Goal: Task Accomplishment & Management: Manage account settings

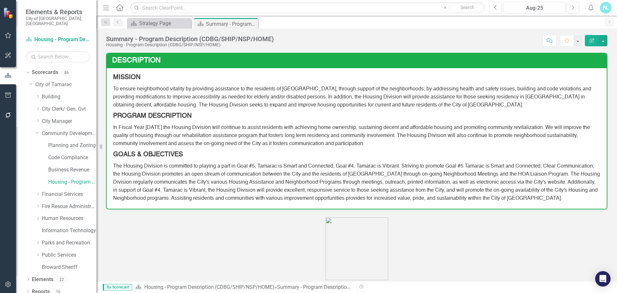
scroll to position [225, 0]
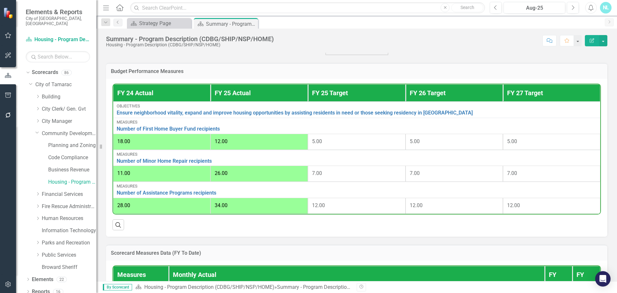
click at [224, 176] on span "26.00" at bounding box center [221, 173] width 13 height 6
click at [218, 176] on span "26.00" at bounding box center [221, 173] width 13 height 6
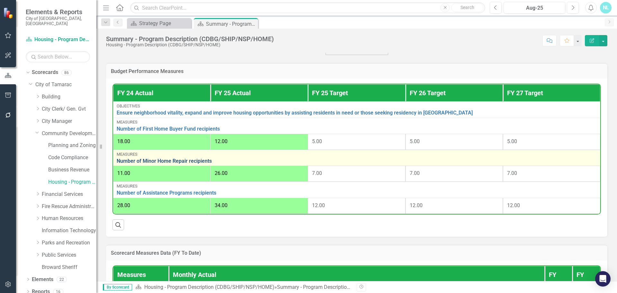
click at [198, 164] on link "Number of Minor Home Repair recipients" at bounding box center [357, 161] width 480 height 6
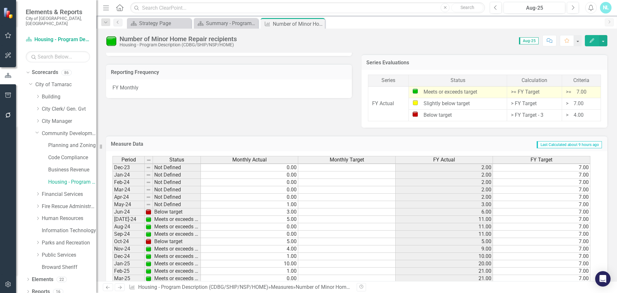
scroll to position [193, 0]
click at [275, 241] on td "5.00" at bounding box center [249, 240] width 97 height 7
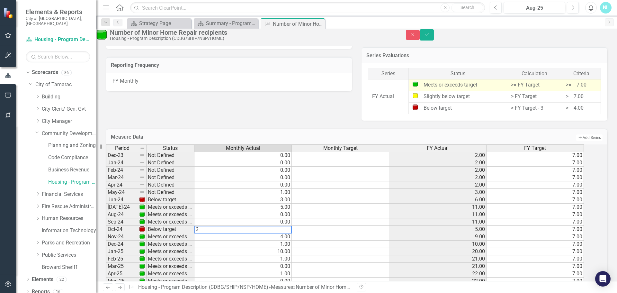
type textarea "3"
click at [275, 240] on td "4.00" at bounding box center [242, 236] width 97 height 7
click at [430, 37] on icon "Save" at bounding box center [427, 34] width 6 height 5
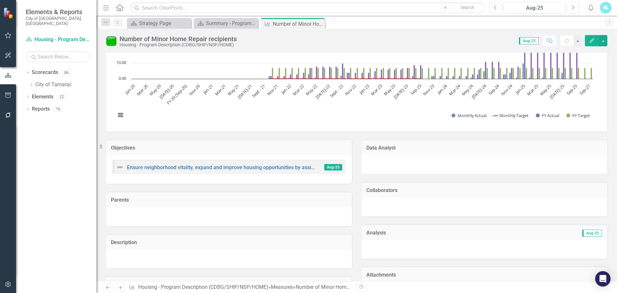
scroll to position [0, 0]
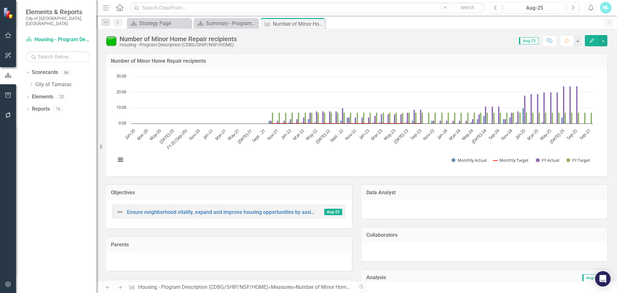
click at [116, 24] on link "Previous" at bounding box center [117, 23] width 9 height 8
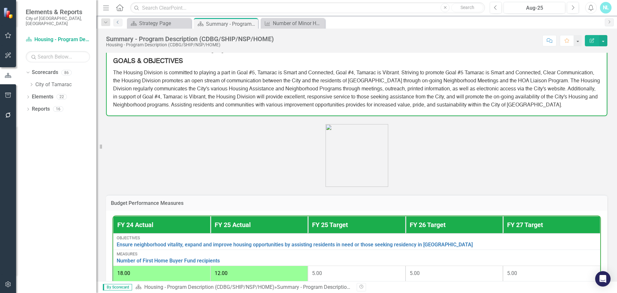
scroll to position [257, 0]
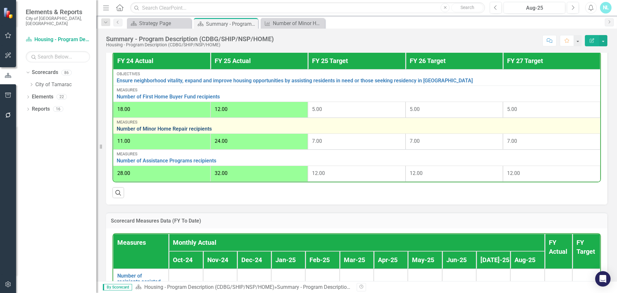
click at [171, 131] on link "Number of Minor Home Repair recipients" at bounding box center [357, 129] width 480 height 6
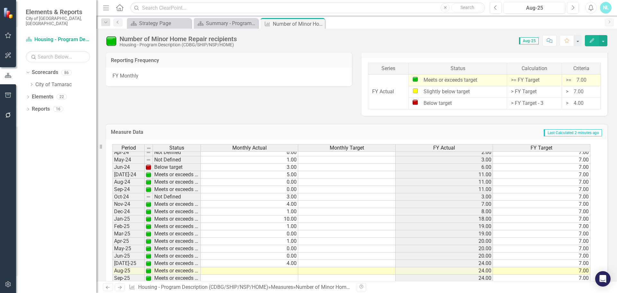
click at [270, 204] on tbody "Sept - 22 Meets or exceeds target 2.00 0.00 10.00 7.00 Oct-22 Not Defined 4.00 …" at bounding box center [352, 152] width 478 height 289
click at [270, 203] on td "4.00" at bounding box center [249, 204] width 97 height 7
click at [274, 204] on td "4.00" at bounding box center [249, 204] width 97 height 7
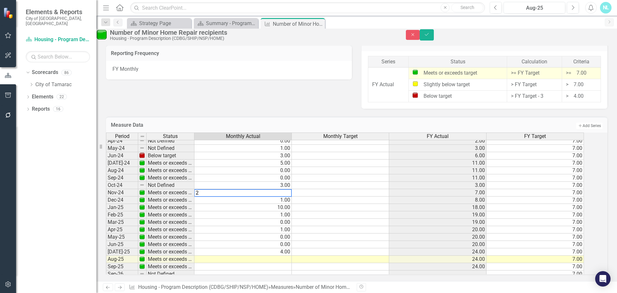
type textarea "2"
click at [276, 211] on td "10.00" at bounding box center [242, 207] width 97 height 7
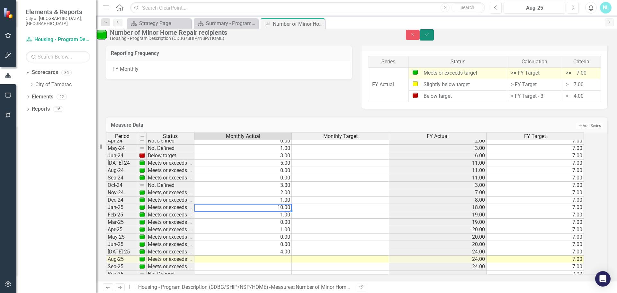
click at [430, 37] on icon "Save" at bounding box center [427, 34] width 6 height 5
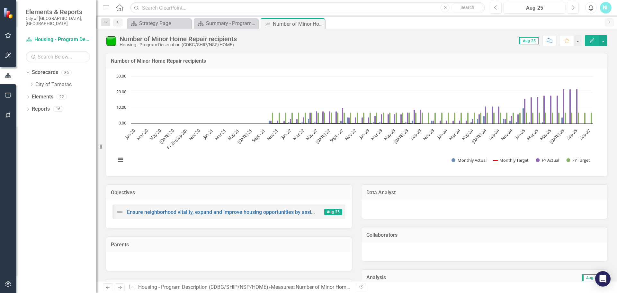
click at [116, 20] on icon "Previous" at bounding box center [117, 22] width 5 height 4
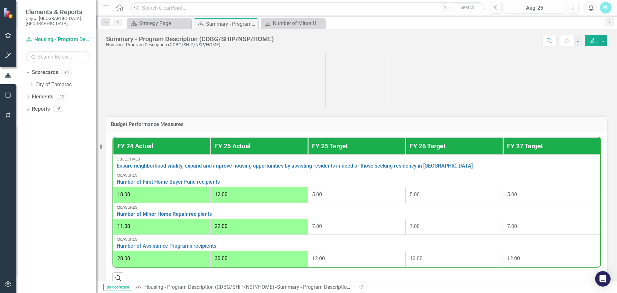
scroll to position [257, 0]
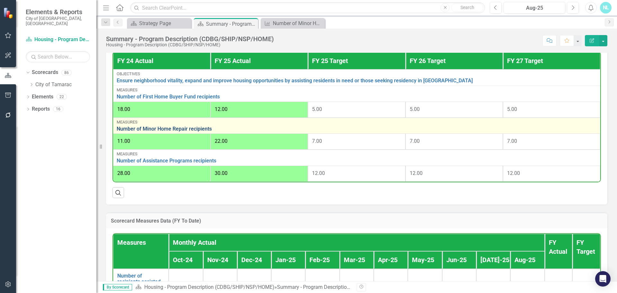
click at [179, 132] on link "Number of Minor Home Repair recipients" at bounding box center [357, 129] width 480 height 6
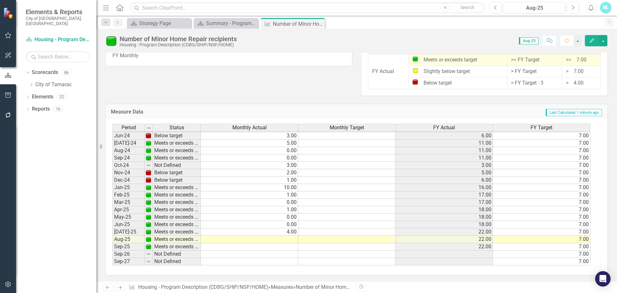
scroll to position [374, 0]
click at [282, 188] on td "10.00" at bounding box center [249, 187] width 97 height 7
click at [243, 175] on td "2.00" at bounding box center [249, 172] width 97 height 7
click at [274, 182] on td "1.00" at bounding box center [249, 179] width 97 height 7
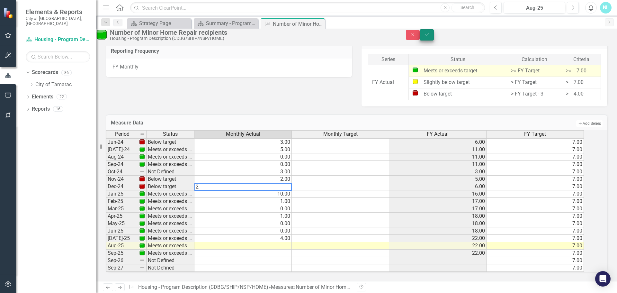
type textarea "2"
click at [430, 37] on icon "Save" at bounding box center [427, 34] width 6 height 5
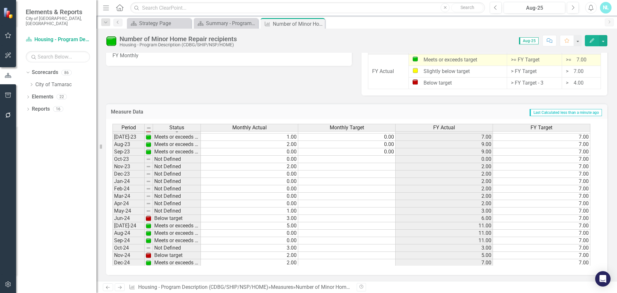
scroll to position [193, 0]
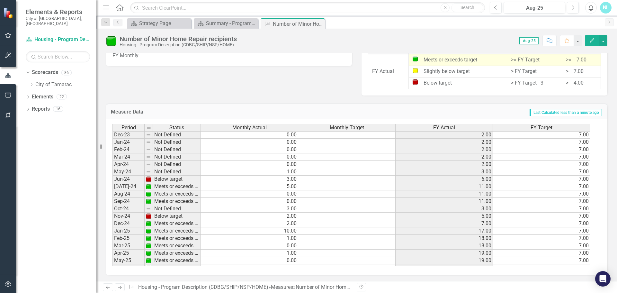
click at [277, 231] on tbody "Jun-22 Meets or exceeds target 0.00 0.00 8.00 7.00 [DATE]-22 Meets or exceeds t…" at bounding box center [352, 135] width 478 height 274
click at [230, 240] on td "1.00" at bounding box center [249, 238] width 97 height 7
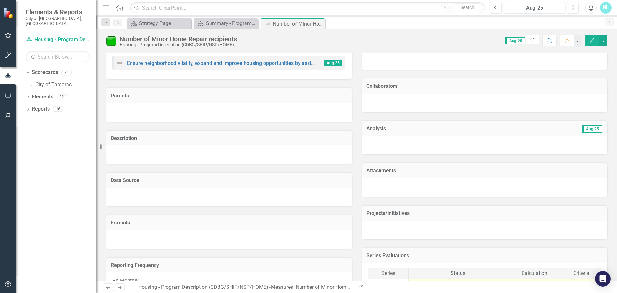
scroll to position [0, 0]
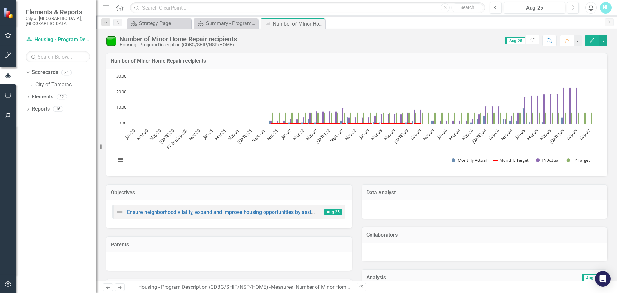
click at [116, 23] on icon "Previous" at bounding box center [117, 22] width 5 height 4
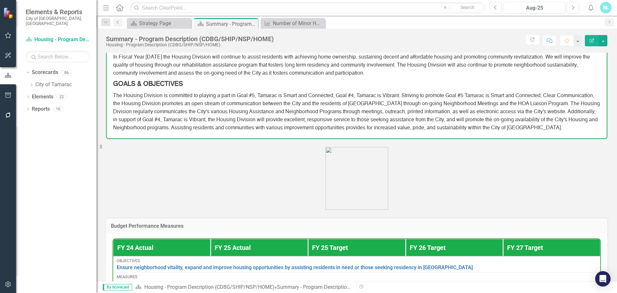
scroll to position [225, 0]
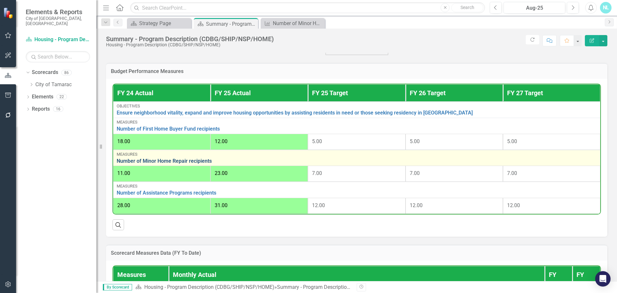
click at [152, 164] on link "Number of Minor Home Repair recipients" at bounding box center [357, 161] width 480 height 6
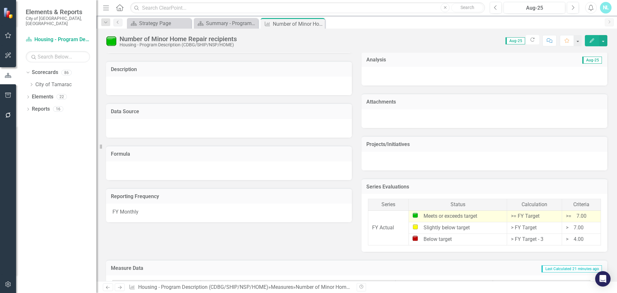
scroll to position [149, 0]
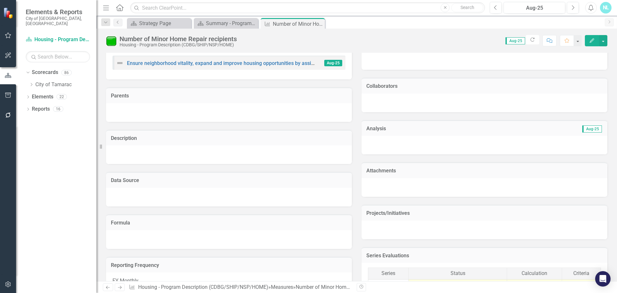
click at [106, 7] on icon "Menu" at bounding box center [106, 7] width 8 height 7
